Goal: Information Seeking & Learning: Learn about a topic

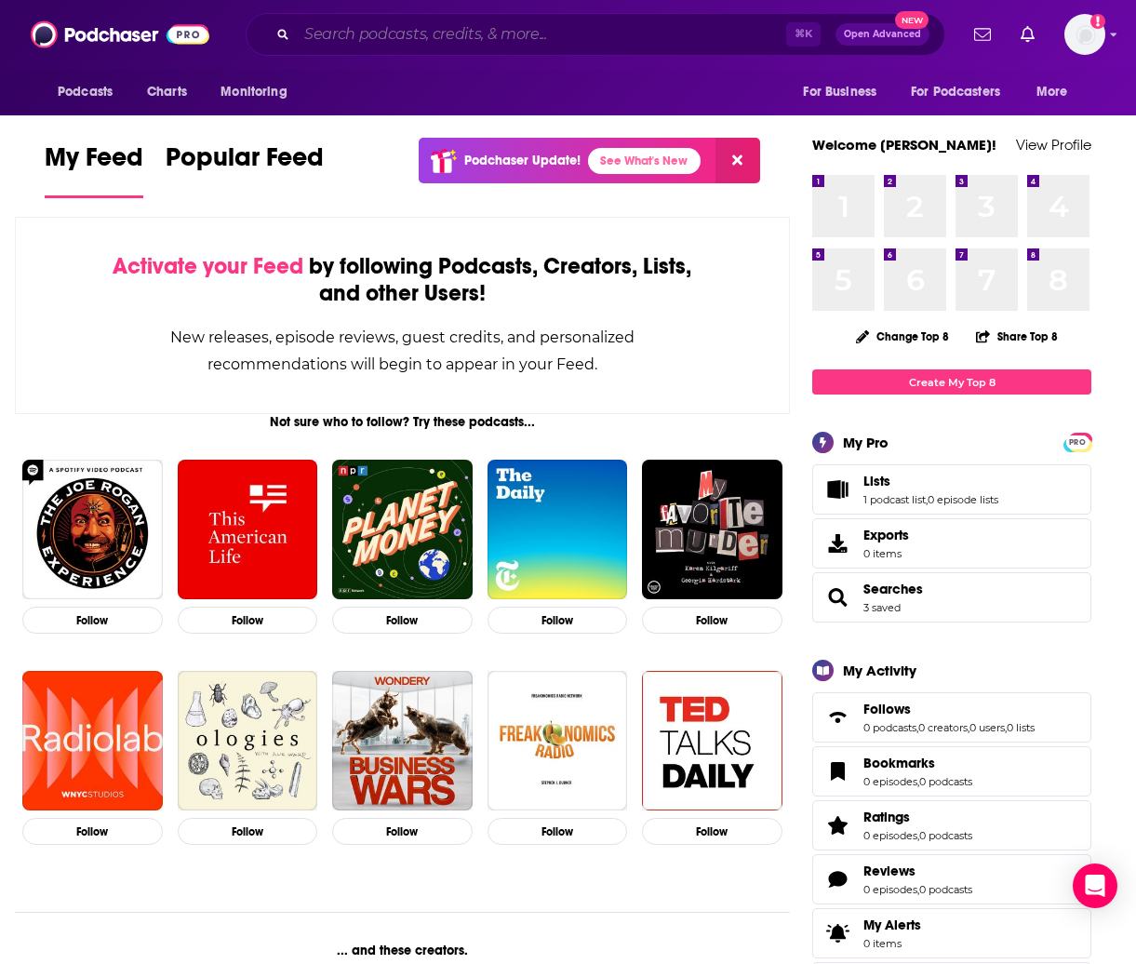
click at [413, 30] on input "Search podcasts, credits, & more..." at bounding box center [541, 35] width 489 height 30
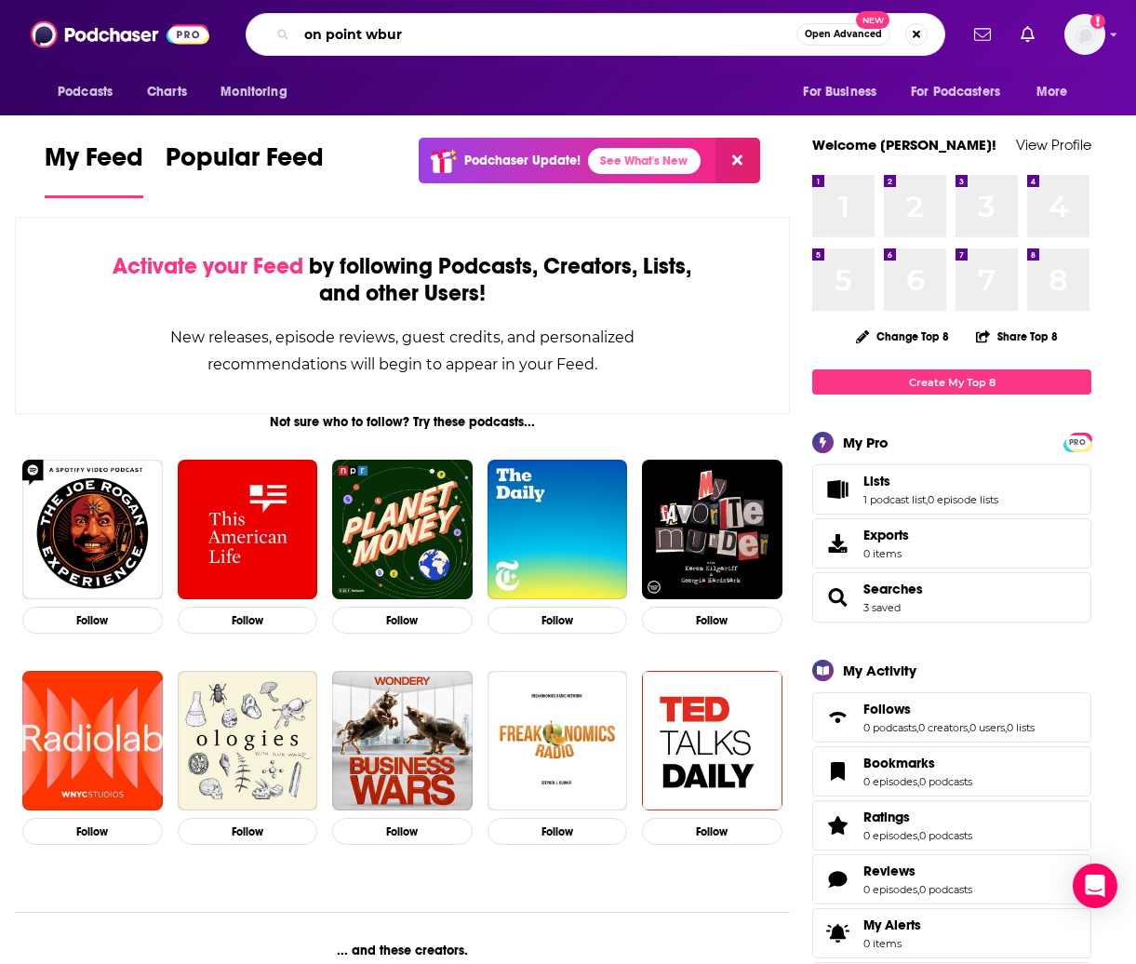
type input "on point wbur"
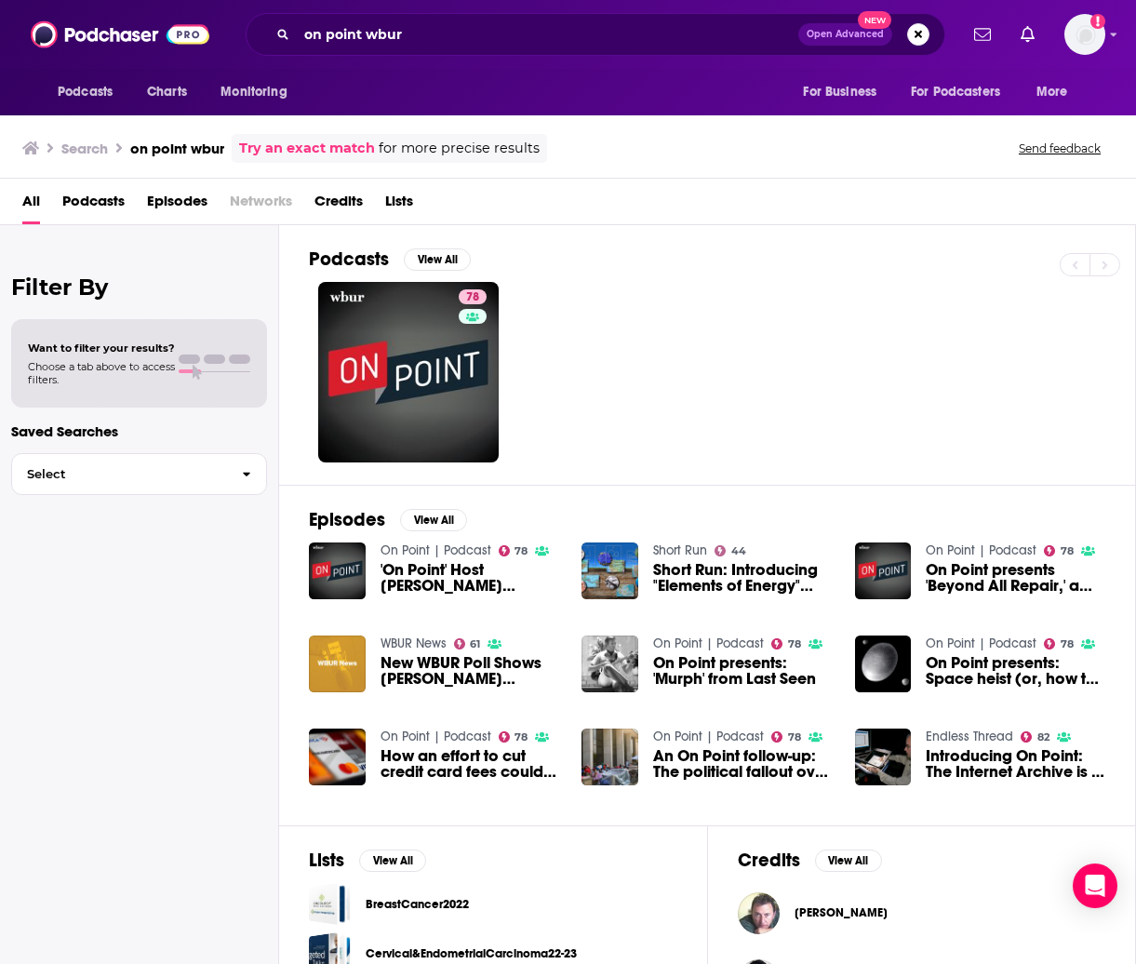
click at [432, 577] on span "'On Point' Host [PERSON_NAME] Dismissed From WBUR" at bounding box center [470, 578] width 180 height 32
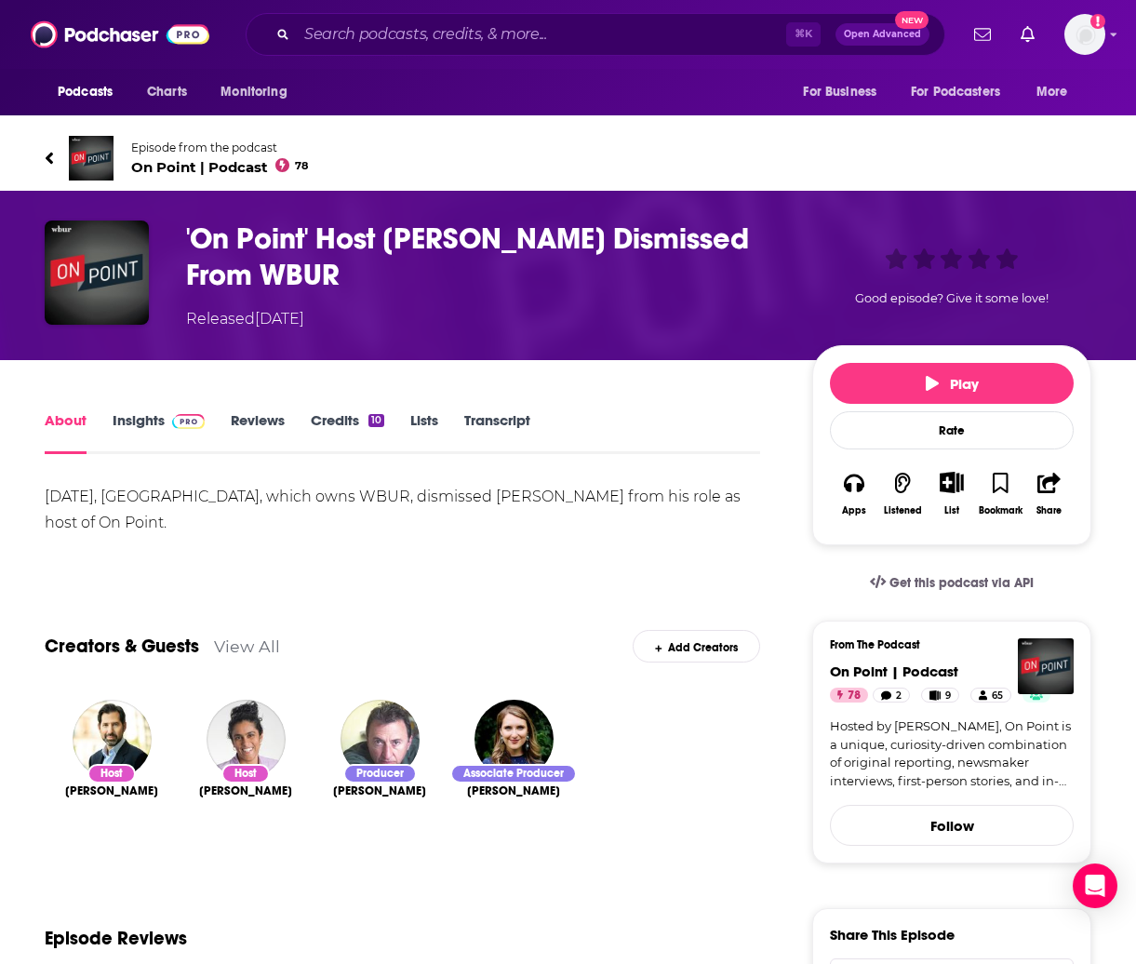
click at [125, 421] on link "Insights" at bounding box center [159, 432] width 92 height 43
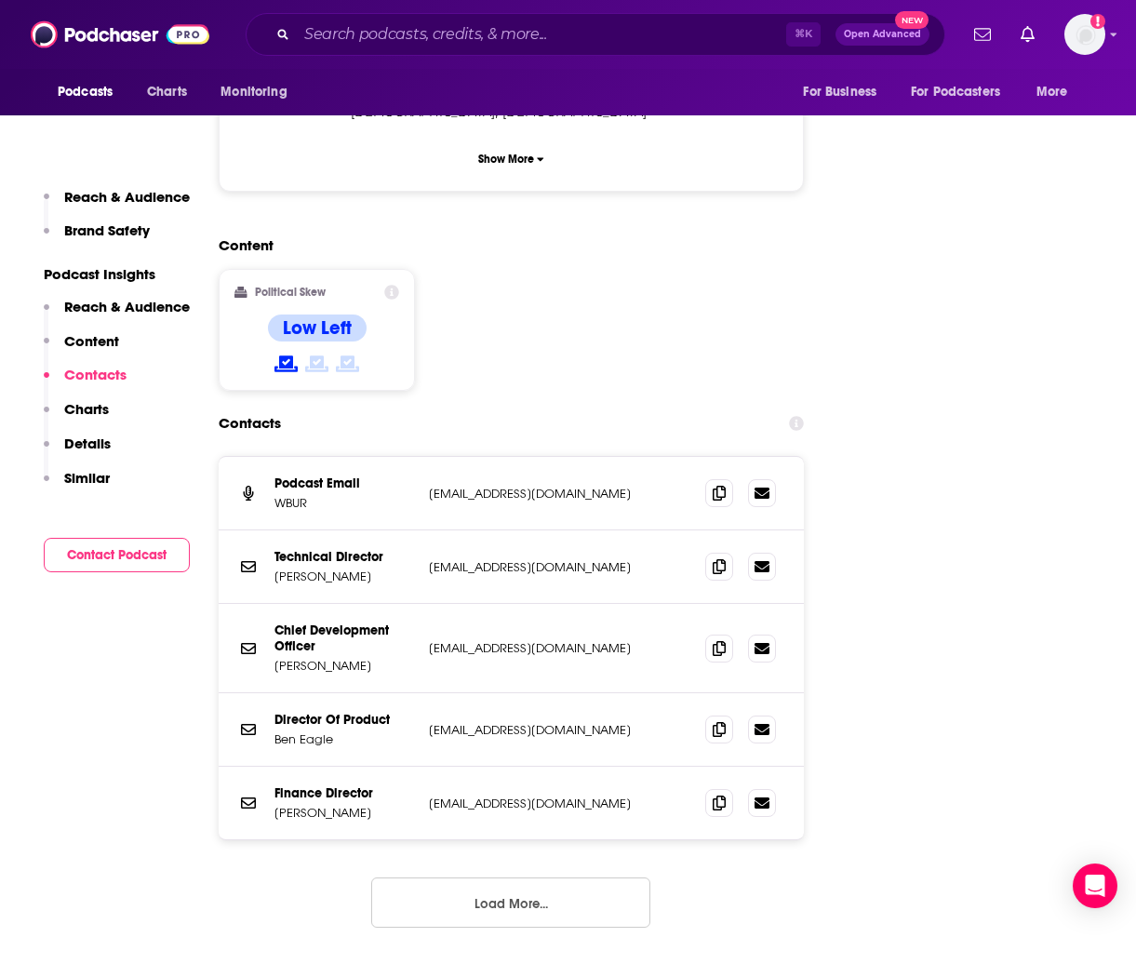
scroll to position [1879, 6]
click at [149, 555] on button "Contact Podcast" at bounding box center [117, 555] width 146 height 34
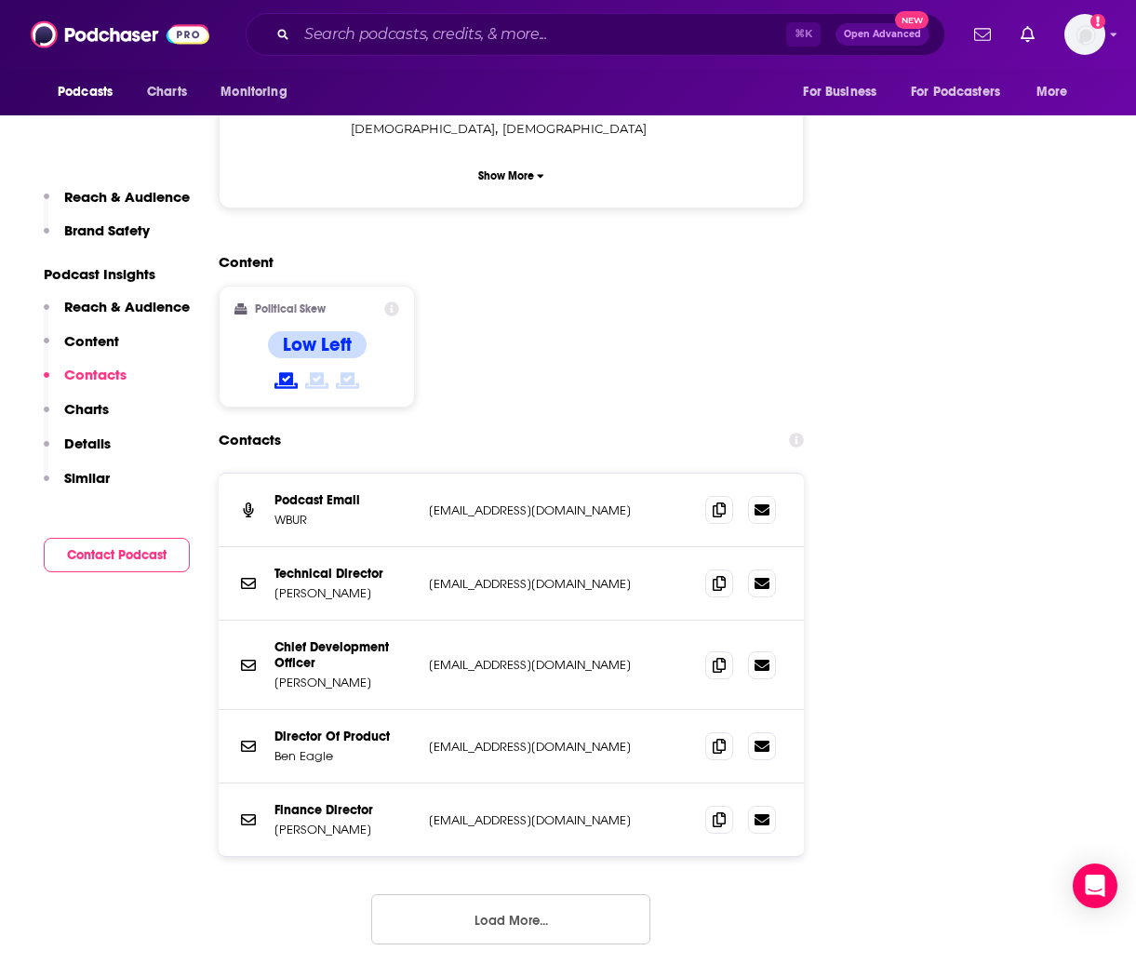
drag, startPoint x: 594, startPoint y: 801, endPoint x: 809, endPoint y: 631, distance: 274.2
click at [594, 894] on button "Load More..." at bounding box center [510, 919] width 279 height 50
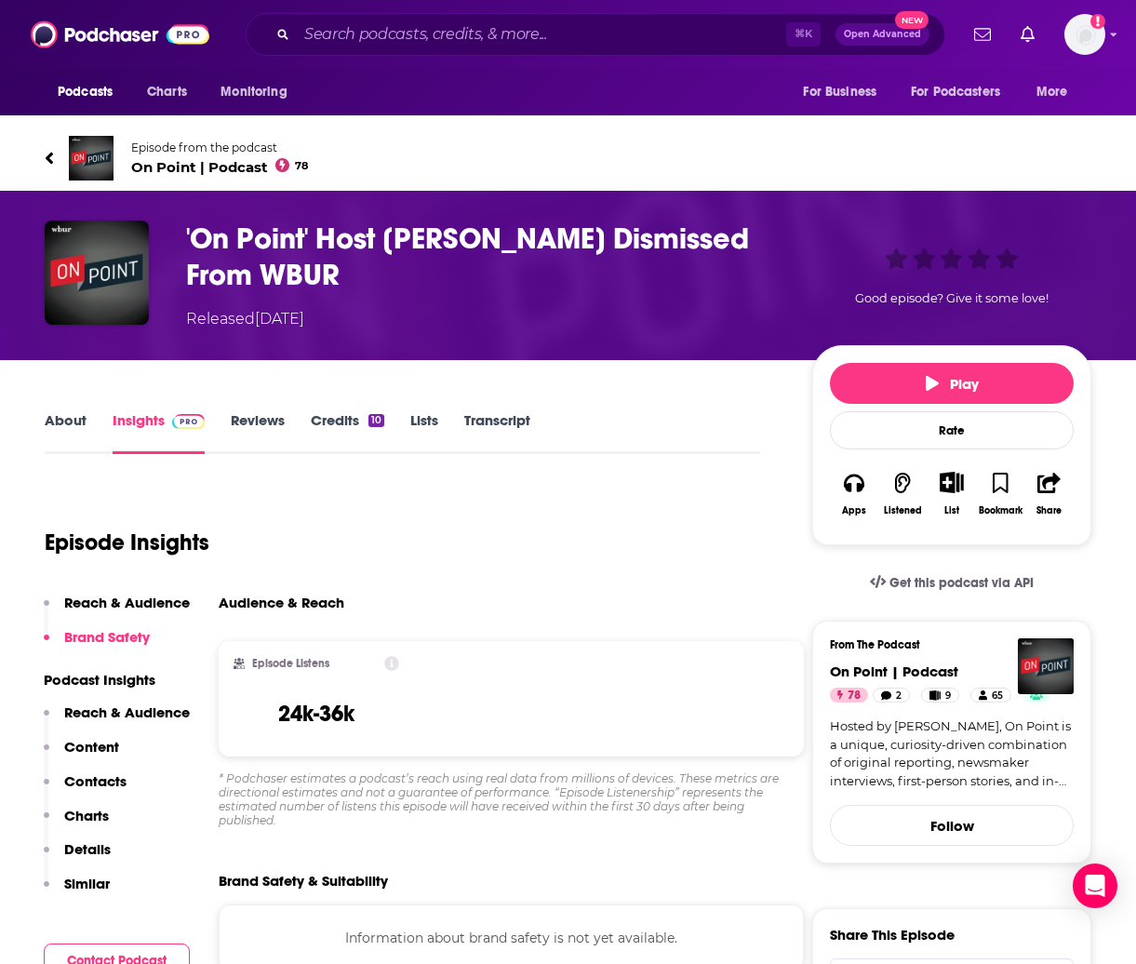
scroll to position [0, 7]
click at [87, 154] on img at bounding box center [91, 158] width 45 height 45
